Goal: Navigation & Orientation: Find specific page/section

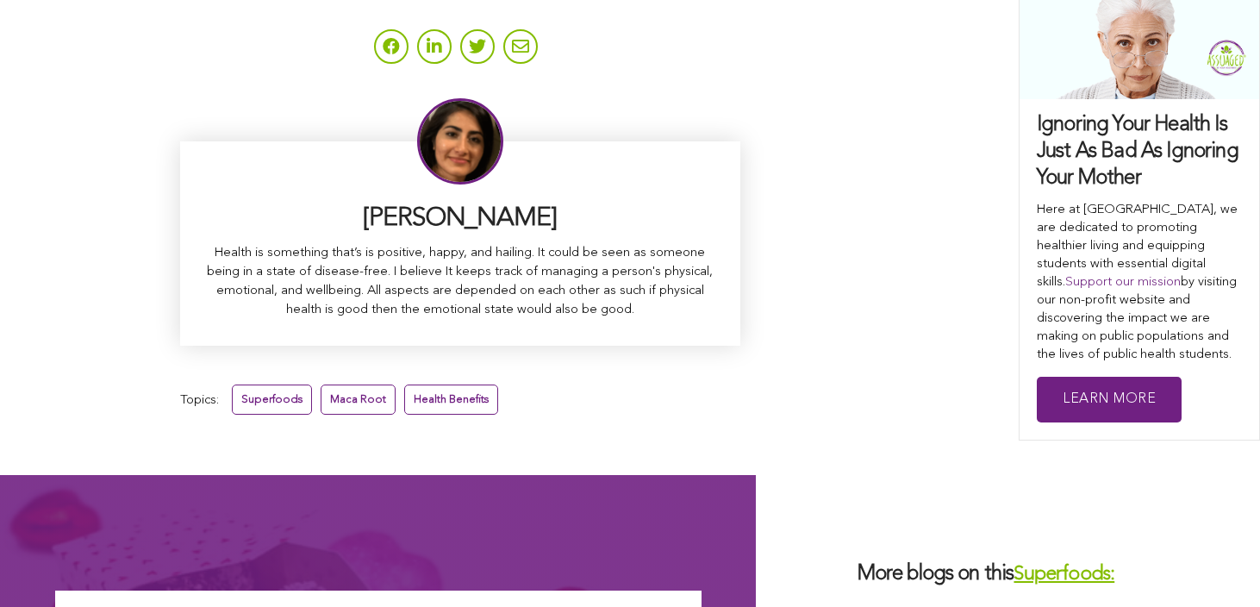
scroll to position [11196, 0]
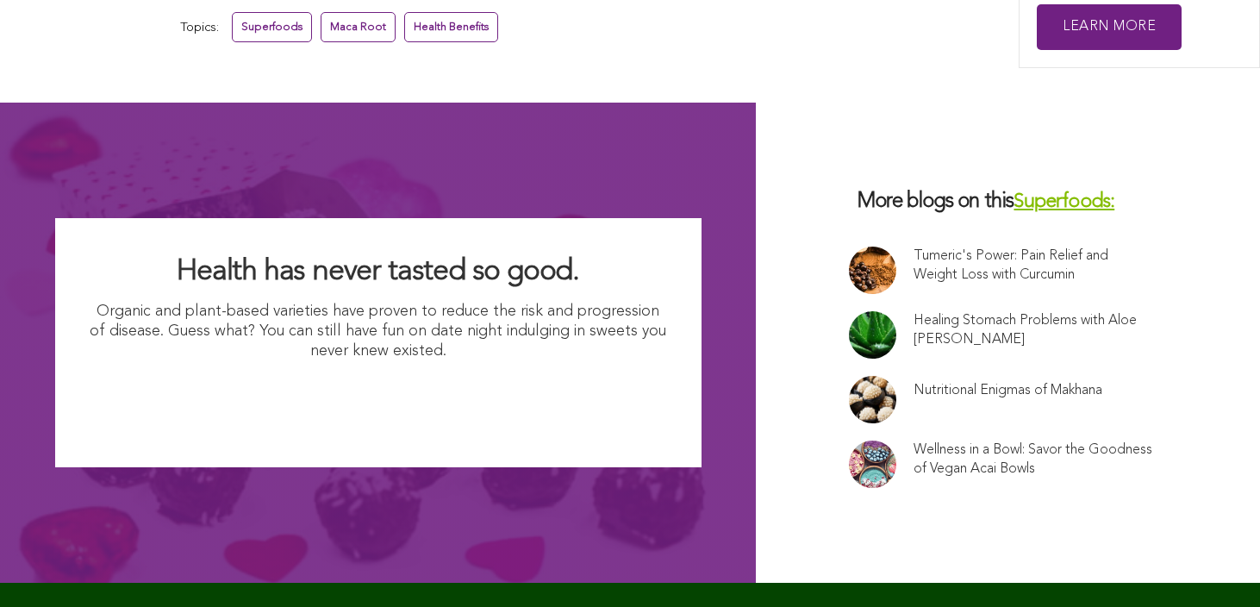
click at [849, 311] on link at bounding box center [872, 334] width 47 height 47
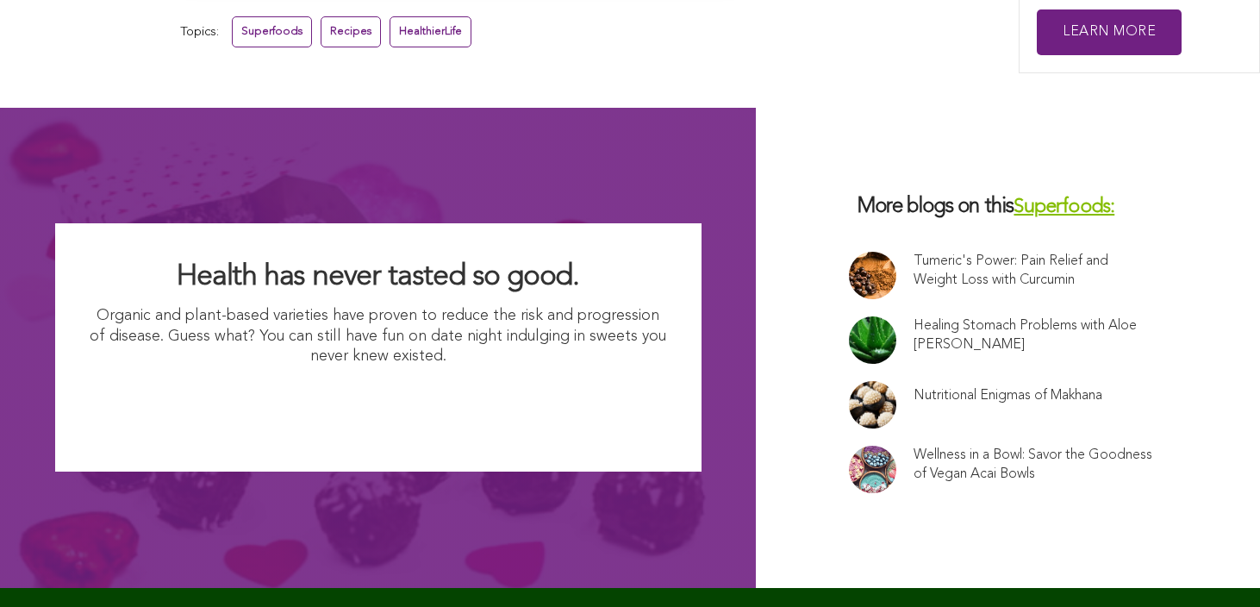
scroll to position [7199, 0]
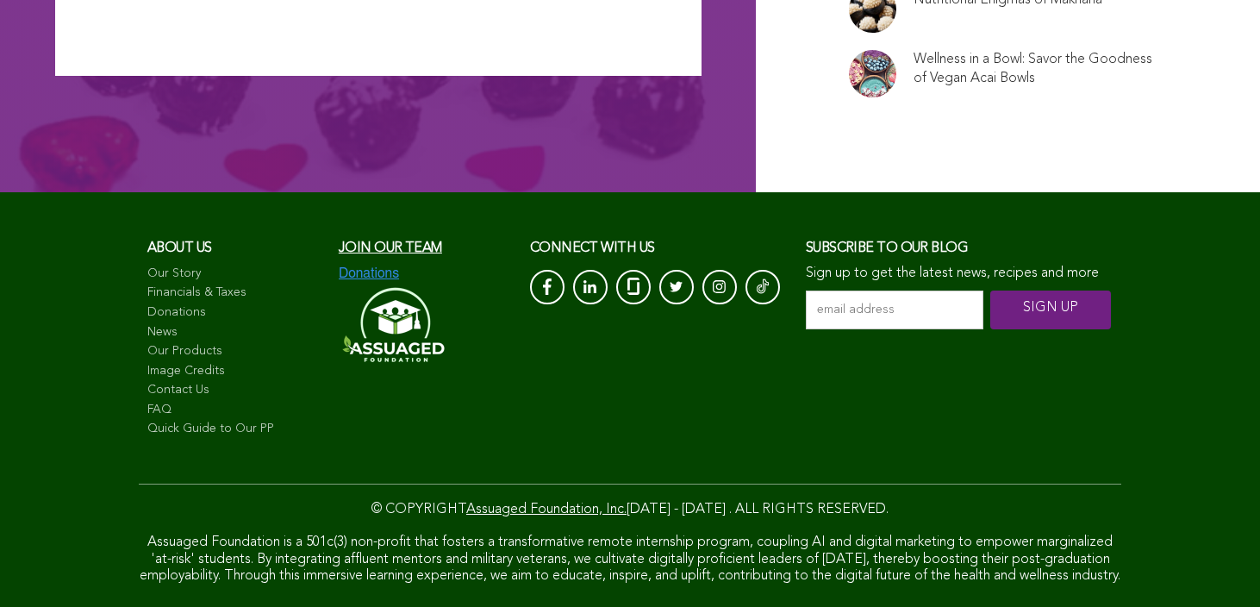
click at [147, 363] on link "Image Credits" at bounding box center [234, 371] width 174 height 17
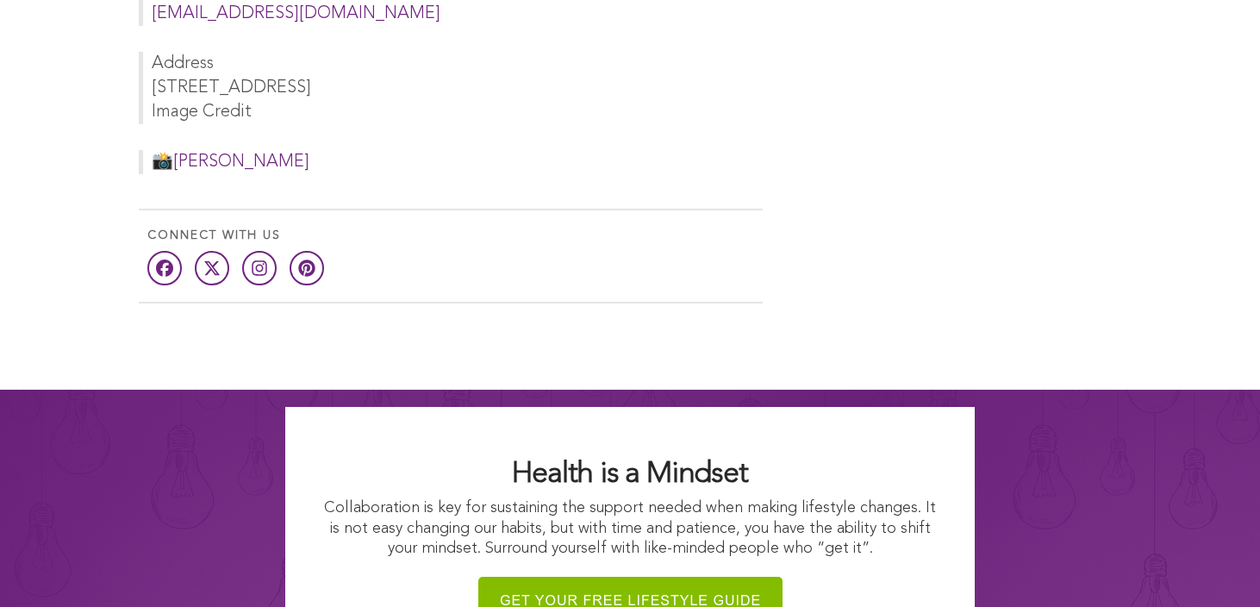
scroll to position [1341, 0]
